Goal: Entertainment & Leisure: Consume media (video, audio)

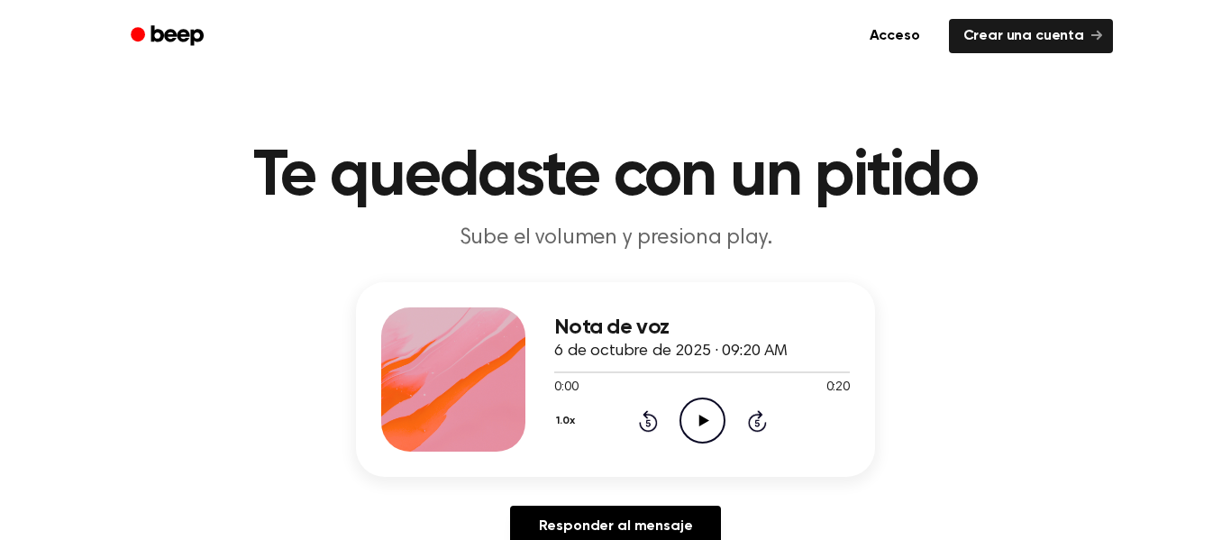
click at [698, 409] on icon "Play Audio" at bounding box center [703, 421] width 46 height 46
click at [709, 414] on icon "Pause Audio" at bounding box center [703, 421] width 46 height 46
click at [711, 414] on icon "Play Audio" at bounding box center [703, 421] width 46 height 46
click at [704, 420] on icon at bounding box center [703, 421] width 8 height 12
click at [704, 420] on icon at bounding box center [704, 421] width 10 height 12
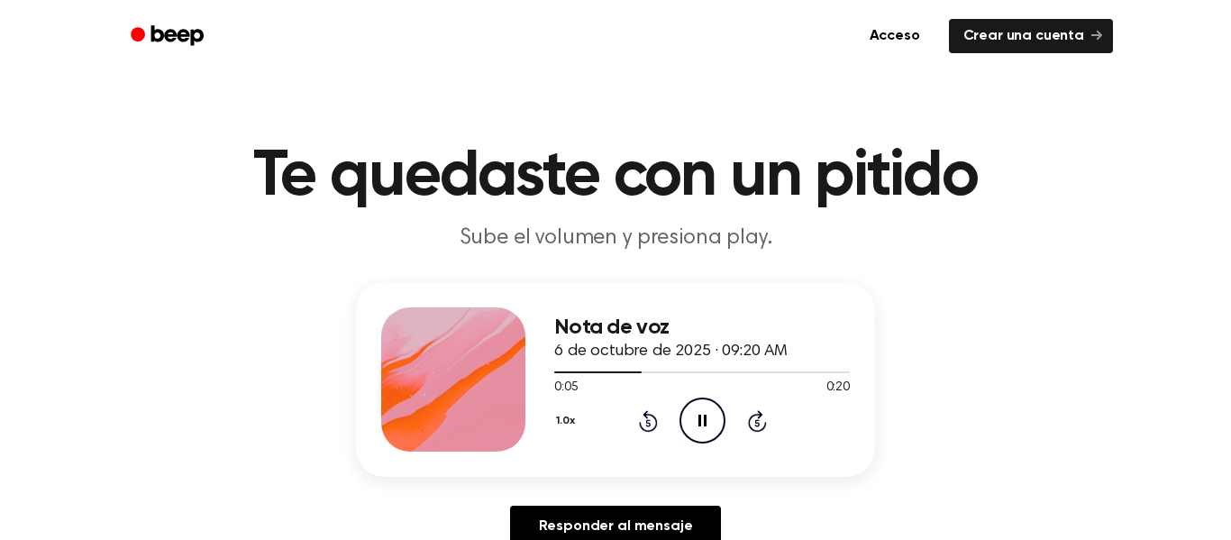
click at [709, 418] on icon "Pause Audio" at bounding box center [703, 421] width 46 height 46
drag, startPoint x: 709, startPoint y: 418, endPoint x: 711, endPoint y: 406, distance: 12.9
click at [711, 406] on icon "Play Audio" at bounding box center [703, 421] width 46 height 46
click at [712, 407] on icon "Pause Audio" at bounding box center [703, 421] width 46 height 46
click at [711, 401] on icon "Play Audio" at bounding box center [703, 421] width 46 height 46
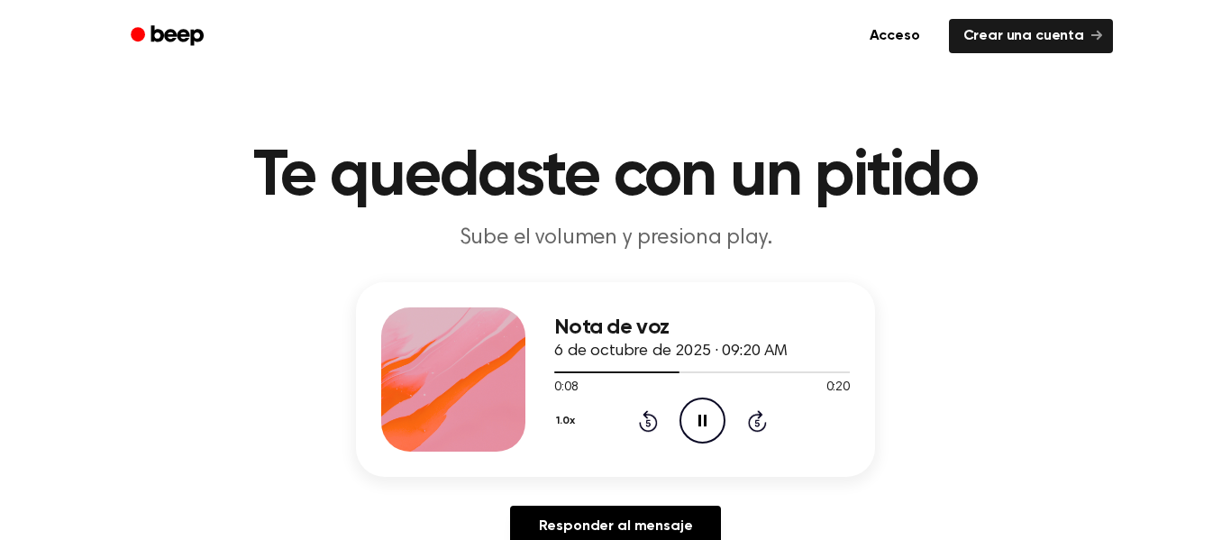
click at [714, 403] on circle at bounding box center [703, 420] width 44 height 44
click at [713, 404] on icon "Pause Audio" at bounding box center [703, 421] width 46 height 46
click at [713, 404] on icon "Play Audio" at bounding box center [703, 421] width 46 height 46
click at [715, 408] on icon "Pause Audio" at bounding box center [703, 421] width 46 height 46
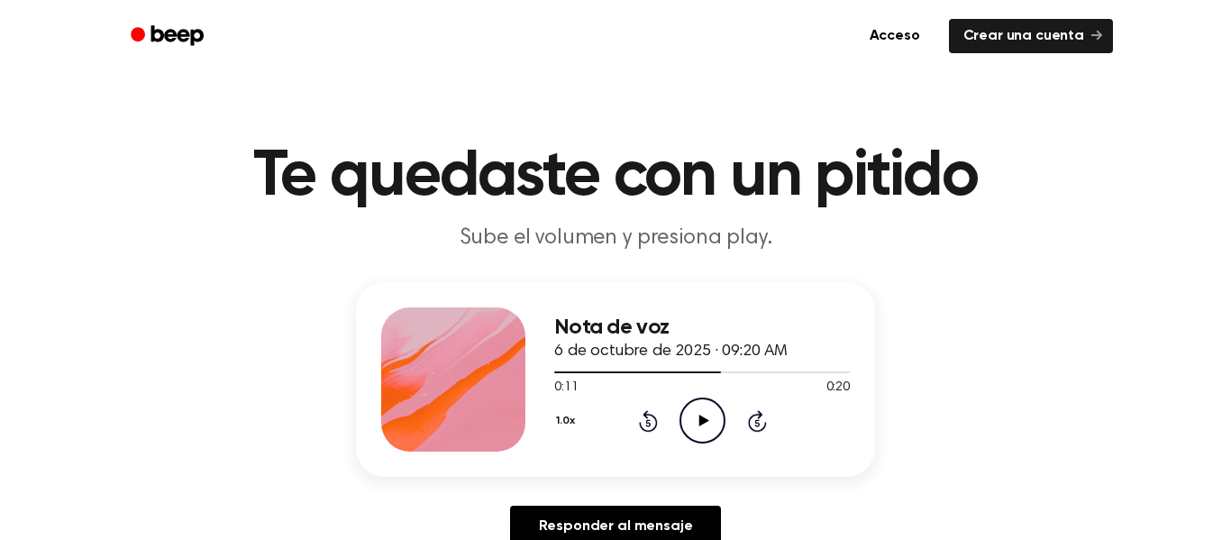
click at [714, 407] on icon "Play Audio" at bounding box center [703, 421] width 46 height 46
click at [701, 412] on icon "Pause Audio" at bounding box center [703, 421] width 46 height 46
click at [701, 412] on icon "Play Audio" at bounding box center [703, 421] width 46 height 46
click at [706, 408] on icon "Pause Audio" at bounding box center [703, 421] width 46 height 46
click at [706, 408] on icon "Play Audio" at bounding box center [703, 421] width 46 height 46
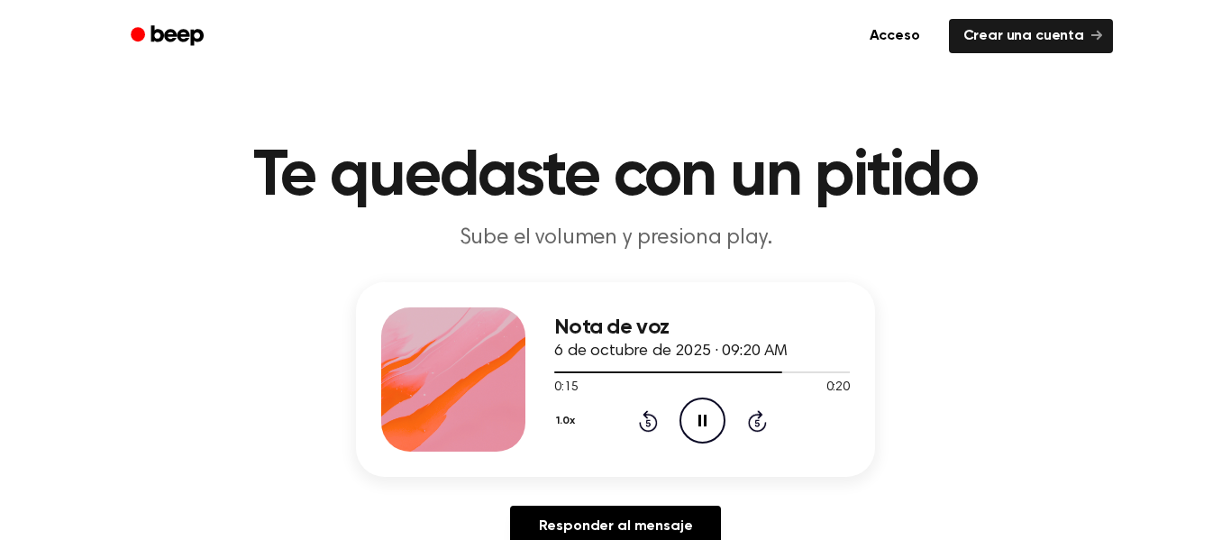
click at [706, 408] on icon "Pause Audio" at bounding box center [703, 421] width 46 height 46
click at [706, 408] on icon "Play Audio" at bounding box center [703, 421] width 46 height 46
click at [709, 406] on icon "Pause Audio" at bounding box center [703, 421] width 46 height 46
click at [709, 411] on icon "Play Audio" at bounding box center [703, 421] width 46 height 46
click at [706, 413] on icon "Pause Audio" at bounding box center [703, 421] width 46 height 46
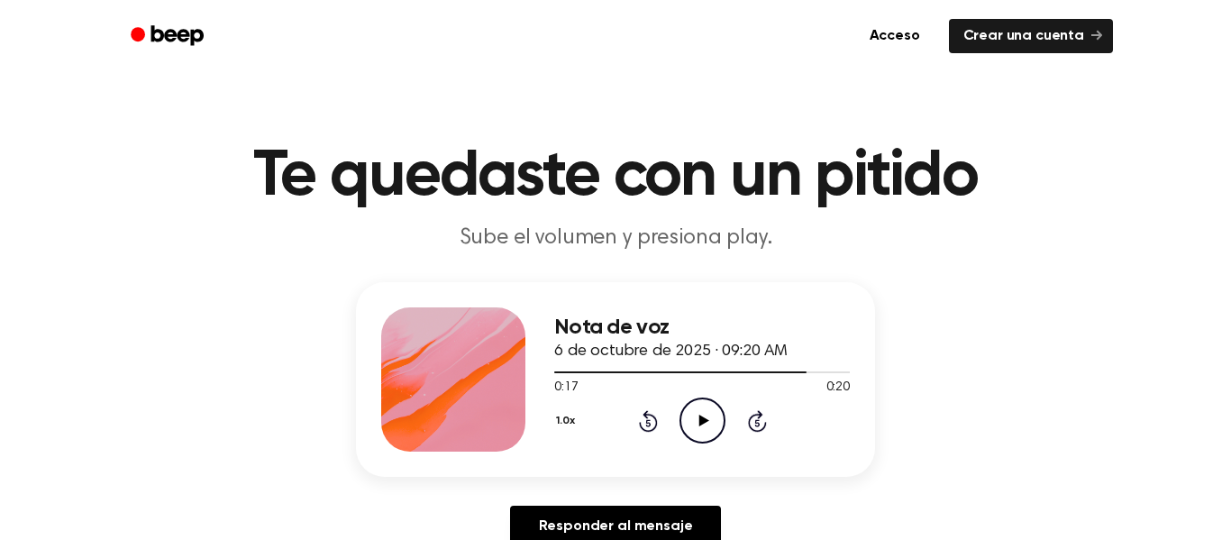
click at [706, 413] on icon "Play Audio" at bounding box center [703, 421] width 46 height 46
click at [706, 413] on icon "Pause Audio" at bounding box center [703, 421] width 46 height 46
click at [706, 413] on icon "Play Audio" at bounding box center [703, 421] width 46 height 46
click at [708, 409] on icon "Pause Audio" at bounding box center [703, 421] width 46 height 46
click at [767, 371] on div at bounding box center [702, 371] width 296 height 14
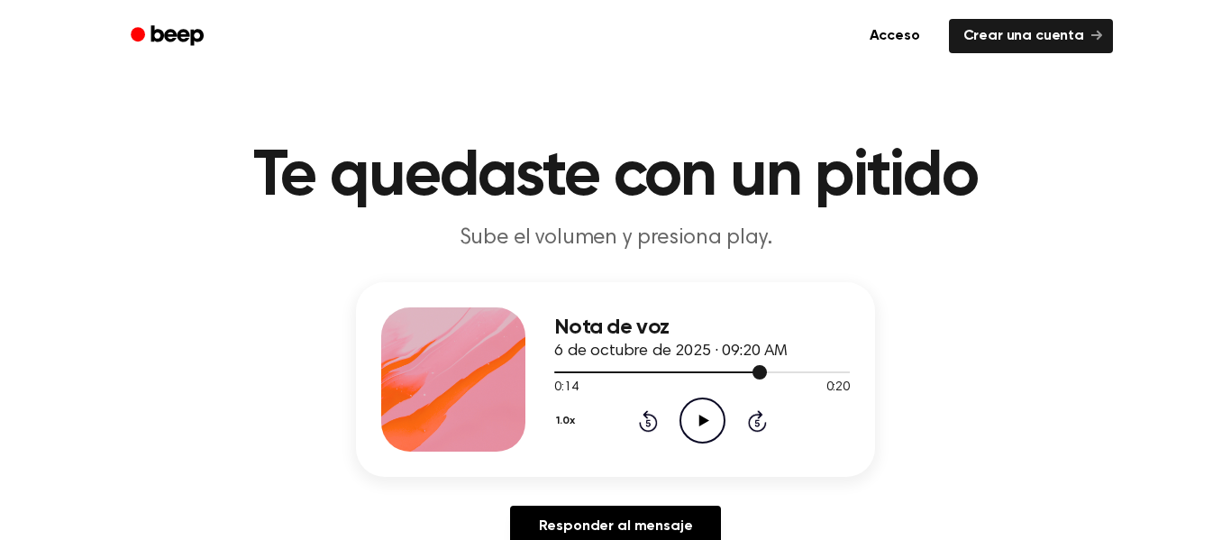
click at [697, 434] on icon "Play Audio" at bounding box center [703, 421] width 46 height 46
click at [708, 409] on icon "Pause Audio" at bounding box center [703, 421] width 46 height 46
click at [708, 409] on icon "Play Audio" at bounding box center [703, 421] width 46 height 46
click at [706, 407] on icon "Pause Audio" at bounding box center [703, 421] width 46 height 46
click at [706, 407] on icon "Play Audio" at bounding box center [703, 421] width 46 height 46
